Goal: Check status: Check status

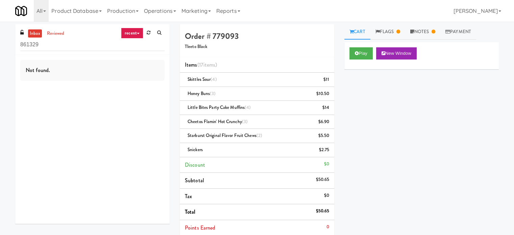
click at [128, 34] on link "recent" at bounding box center [132, 33] width 22 height 11
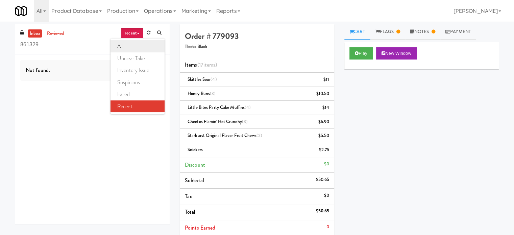
click at [129, 44] on link "all" at bounding box center [137, 46] width 54 height 12
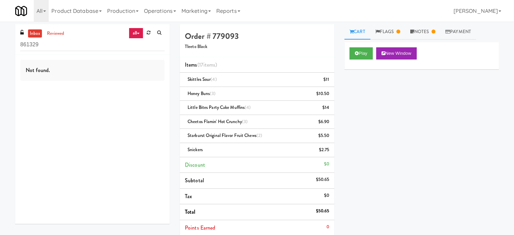
click at [137, 34] on icon at bounding box center [138, 33] width 3 height 1
click at [130, 45] on link "all" at bounding box center [137, 46] width 54 height 12
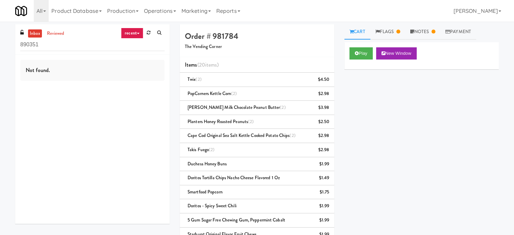
click at [134, 32] on link "recent" at bounding box center [132, 33] width 22 height 11
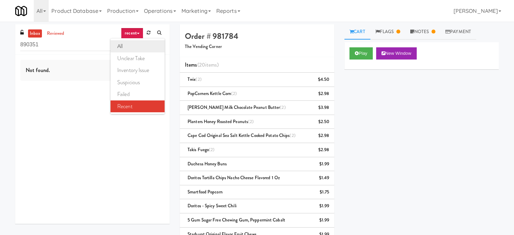
click at [132, 42] on link "all" at bounding box center [137, 46] width 54 height 12
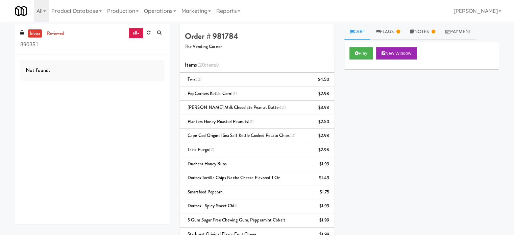
click at [135, 31] on link "all" at bounding box center [136, 33] width 14 height 11
click at [124, 46] on link "all" at bounding box center [137, 46] width 54 height 12
click at [138, 33] on icon at bounding box center [138, 33] width 3 height 1
click at [130, 45] on link "all" at bounding box center [137, 46] width 54 height 12
click at [59, 34] on link "reviewed" at bounding box center [55, 33] width 21 height 8
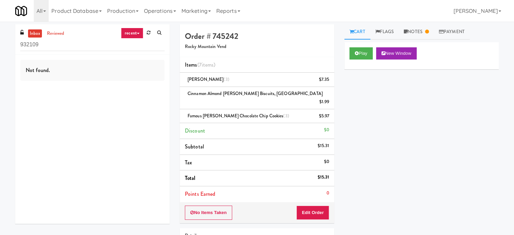
click at [135, 35] on link "recent" at bounding box center [132, 33] width 22 height 11
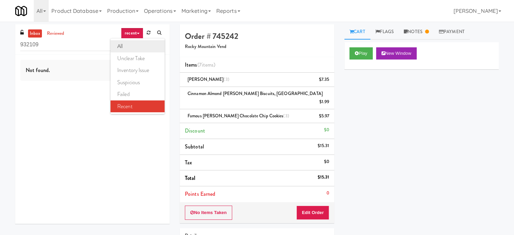
click at [136, 45] on link "all" at bounding box center [137, 46] width 54 height 12
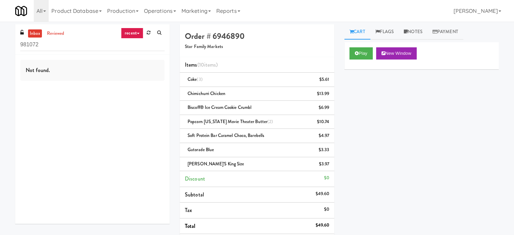
click at [138, 36] on link "recent" at bounding box center [132, 33] width 22 height 11
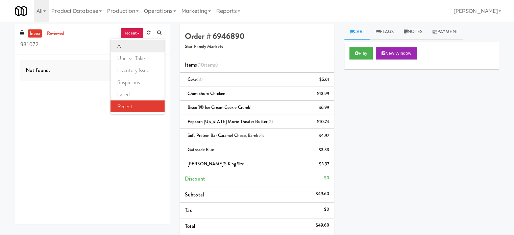
click at [132, 45] on link "all" at bounding box center [137, 46] width 54 height 12
